Goal: Navigation & Orientation: Understand site structure

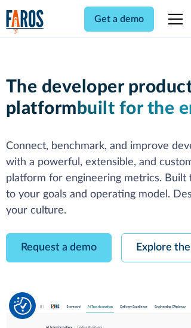
scroll to position [68, 0]
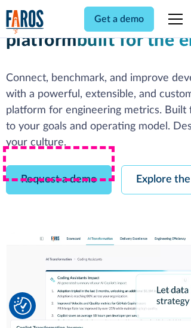
click at [58, 165] on link "Request a demo" at bounding box center [59, 179] width 106 height 29
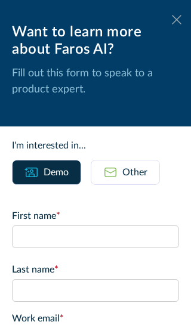
click at [176, 20] on icon at bounding box center [177, 19] width 10 height 9
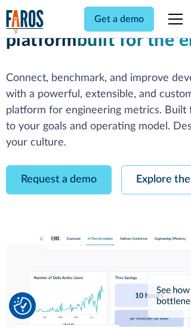
click at [156, 165] on link "Explore the platform" at bounding box center [184, 179] width 127 height 29
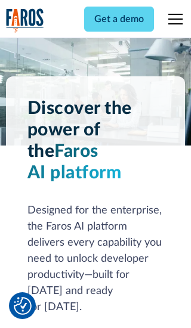
scroll to position [8956, 0]
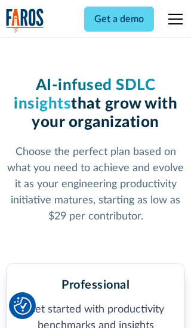
scroll to position [1848, 0]
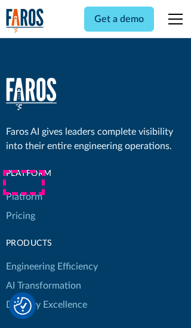
click at [23, 187] on link "Platform" at bounding box center [24, 196] width 36 height 19
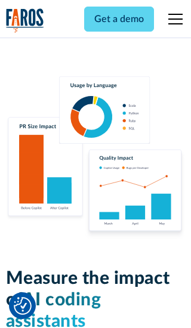
scroll to position [7370, 0]
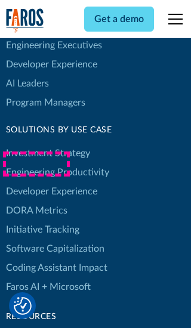
click at [36, 201] on link "DORA Metrics" at bounding box center [36, 210] width 61 height 19
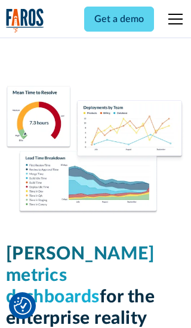
scroll to position [5220, 0]
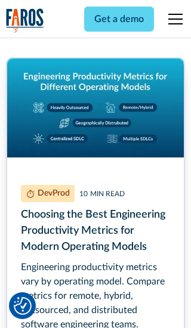
scroll to position [5402, 0]
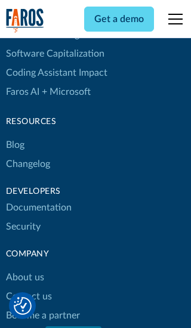
click at [27, 164] on link "Changelog" at bounding box center [28, 163] width 44 height 19
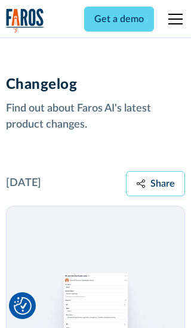
scroll to position [14401, 0]
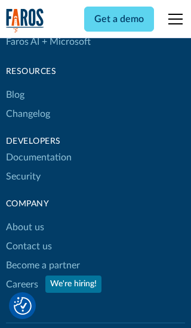
click at [24, 218] on link "About us" at bounding box center [25, 227] width 38 height 19
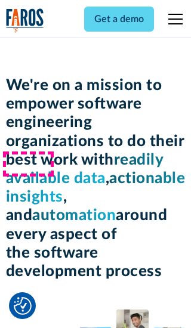
scroll to position [4093, 0]
